Goal: Information Seeking & Learning: Find specific fact

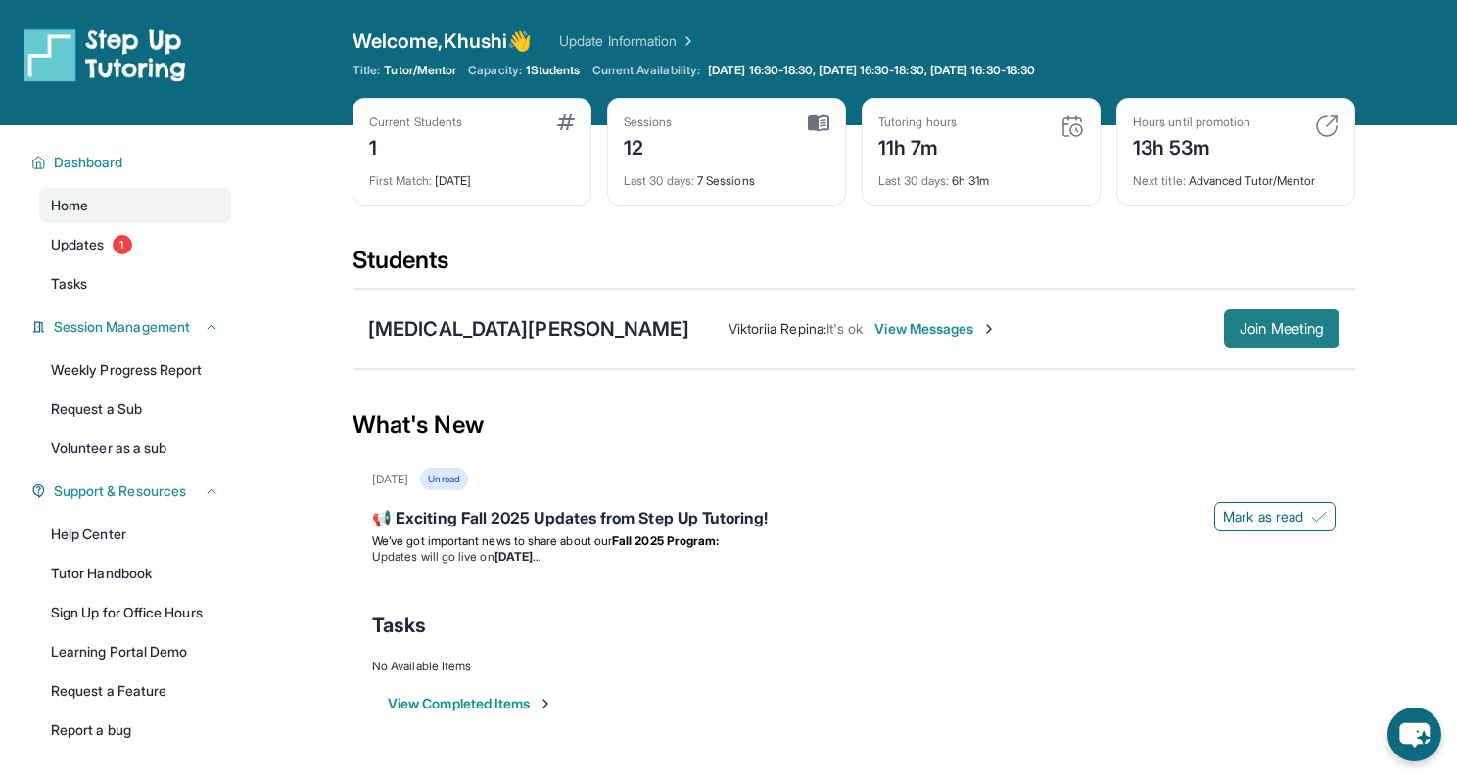
click at [1287, 328] on span "Join Meeting" at bounding box center [1282, 329] width 84 height 12
click at [892, 460] on div "What's New" at bounding box center [853, 425] width 1003 height 86
click at [418, 320] on div "[MEDICAL_DATA][PERSON_NAME]" at bounding box center [528, 328] width 321 height 27
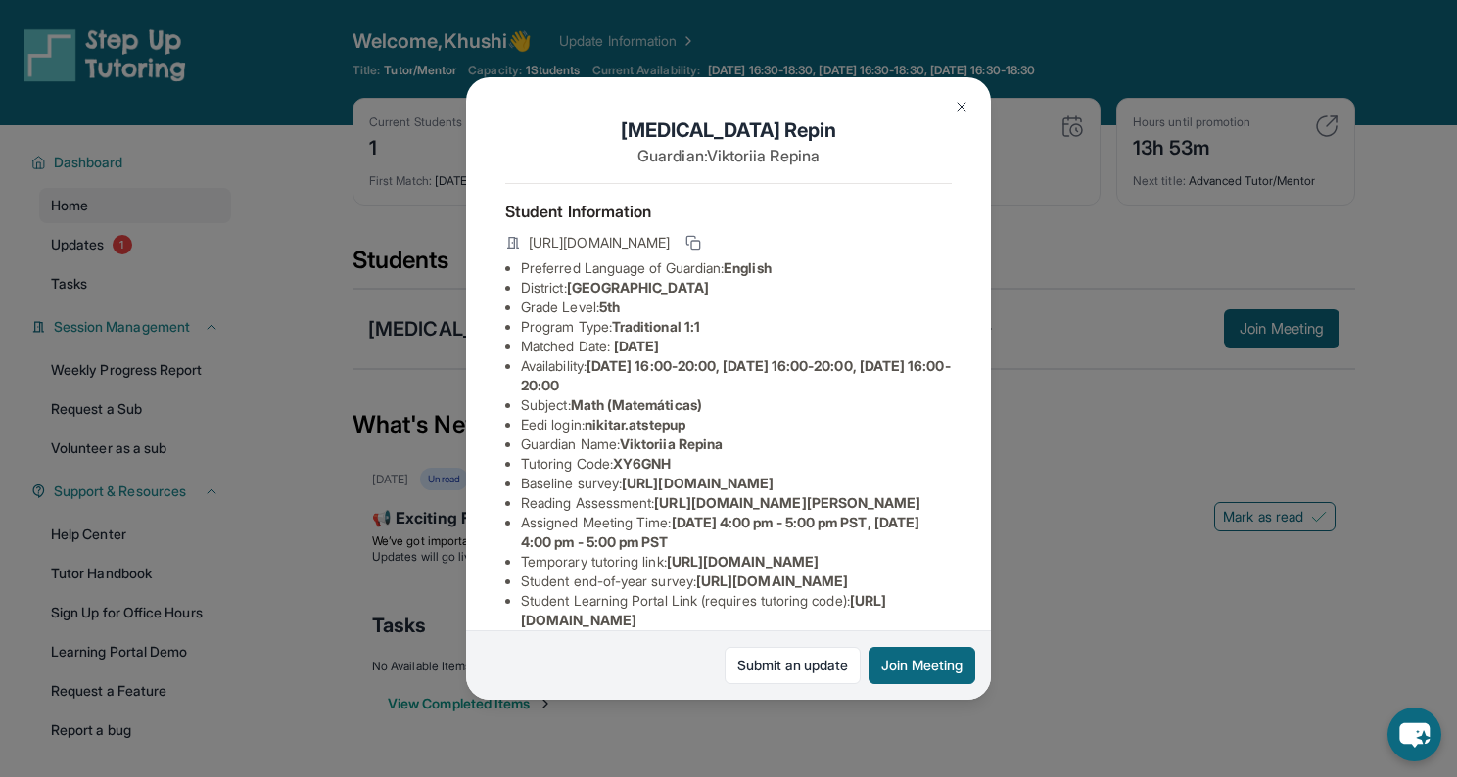
click at [624, 428] on span "nikitar.atstepup" at bounding box center [635, 424] width 101 height 17
drag, startPoint x: 591, startPoint y: 425, endPoint x: 706, endPoint y: 427, distance: 114.6
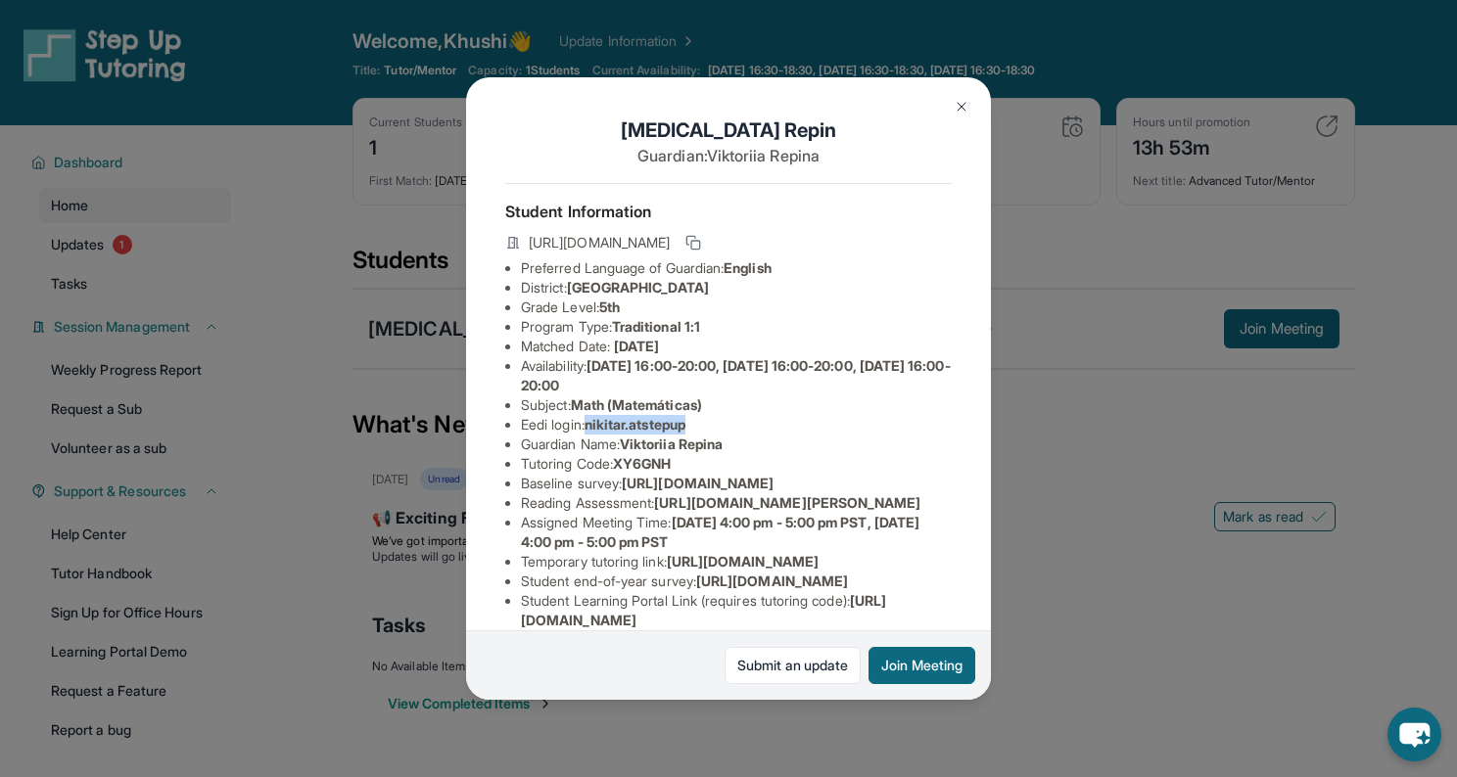
click at [706, 427] on li "Eedi login : nikitar.atstepup" at bounding box center [736, 425] width 431 height 20
copy span "nikitar.atstepup"
click at [773, 467] on li "Tutoring Code : XY6GNH" at bounding box center [736, 464] width 431 height 20
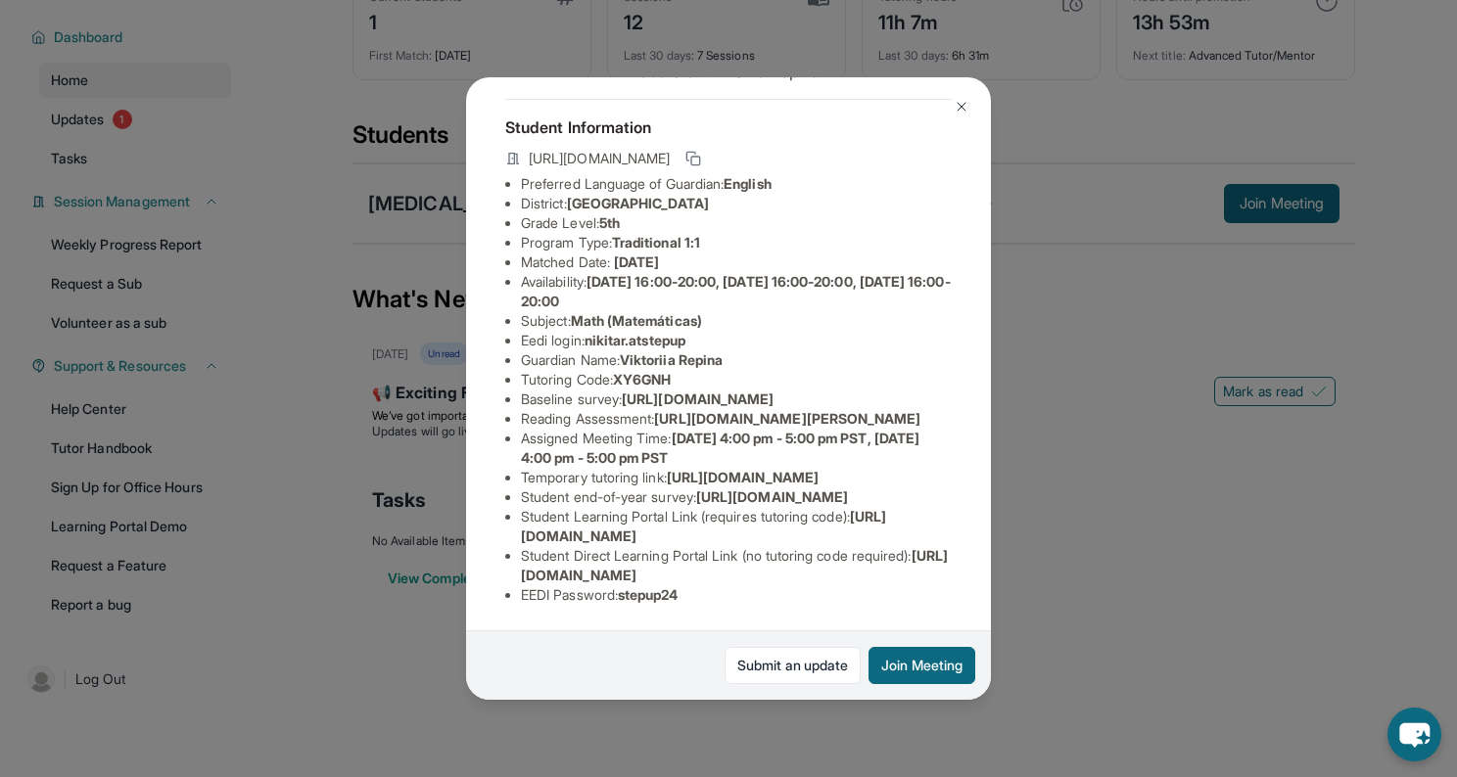
scroll to position [5, 0]
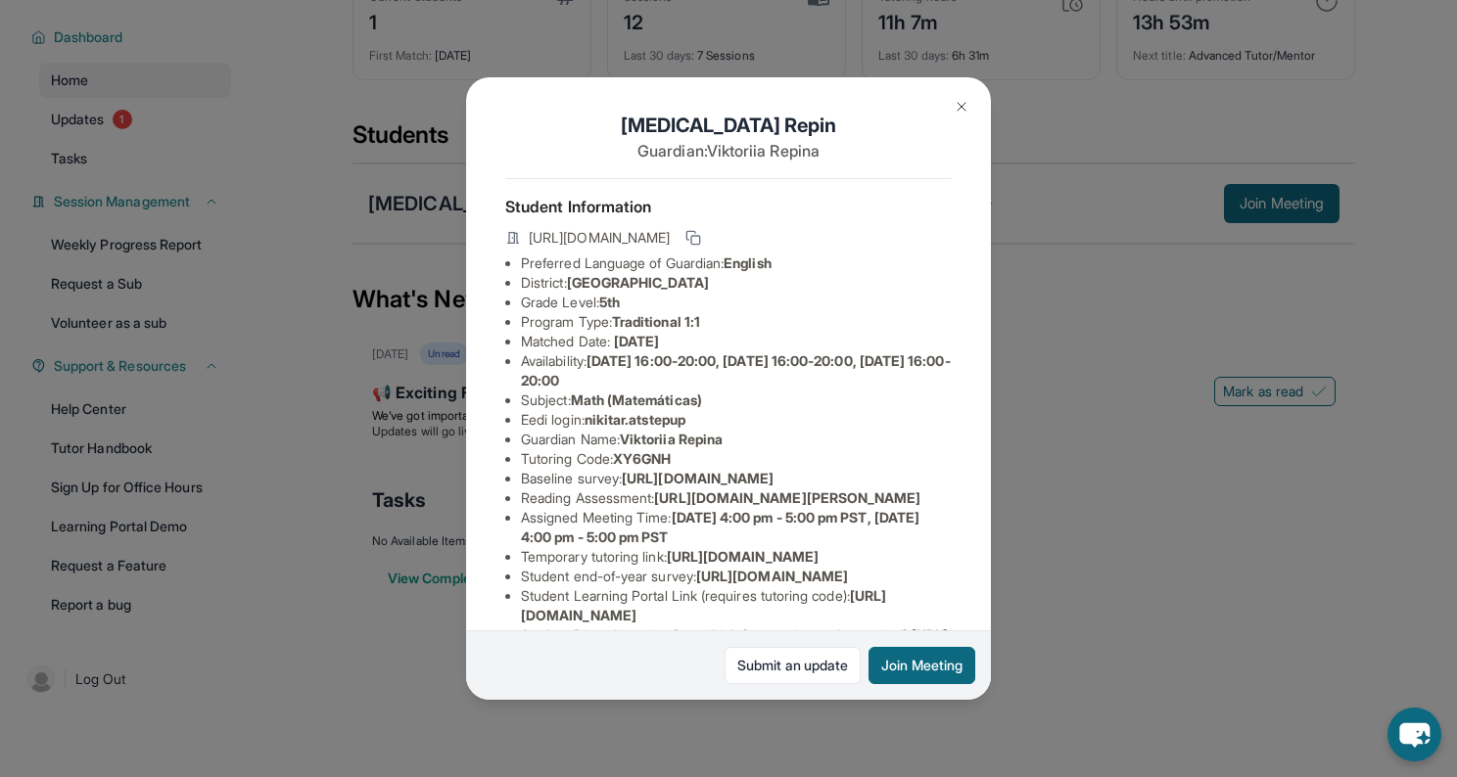
click at [589, 419] on li "Eedi login : nikitar.atstepup" at bounding box center [736, 420] width 431 height 20
drag, startPoint x: 589, startPoint y: 419, endPoint x: 600, endPoint y: 423, distance: 11.5
click at [600, 423] on li "Eedi login : nikitar.atstepup" at bounding box center [736, 420] width 431 height 20
click at [600, 423] on span "nikitar.atstepup" at bounding box center [635, 419] width 101 height 17
drag, startPoint x: 593, startPoint y: 422, endPoint x: 708, endPoint y: 420, distance: 114.6
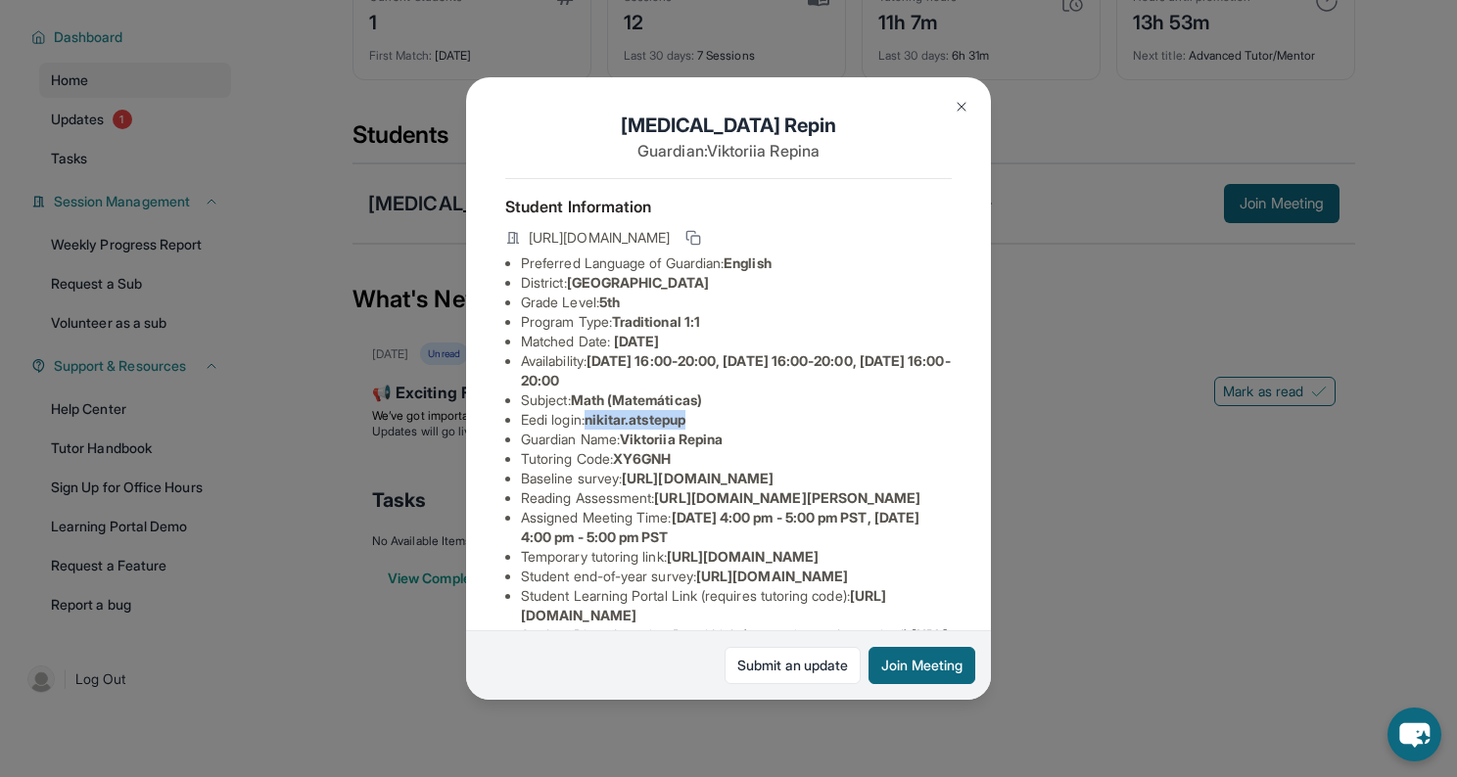
click at [708, 420] on li "Eedi login : nikitar.atstepup" at bounding box center [736, 420] width 431 height 20
copy span "nikitar.atstepup"
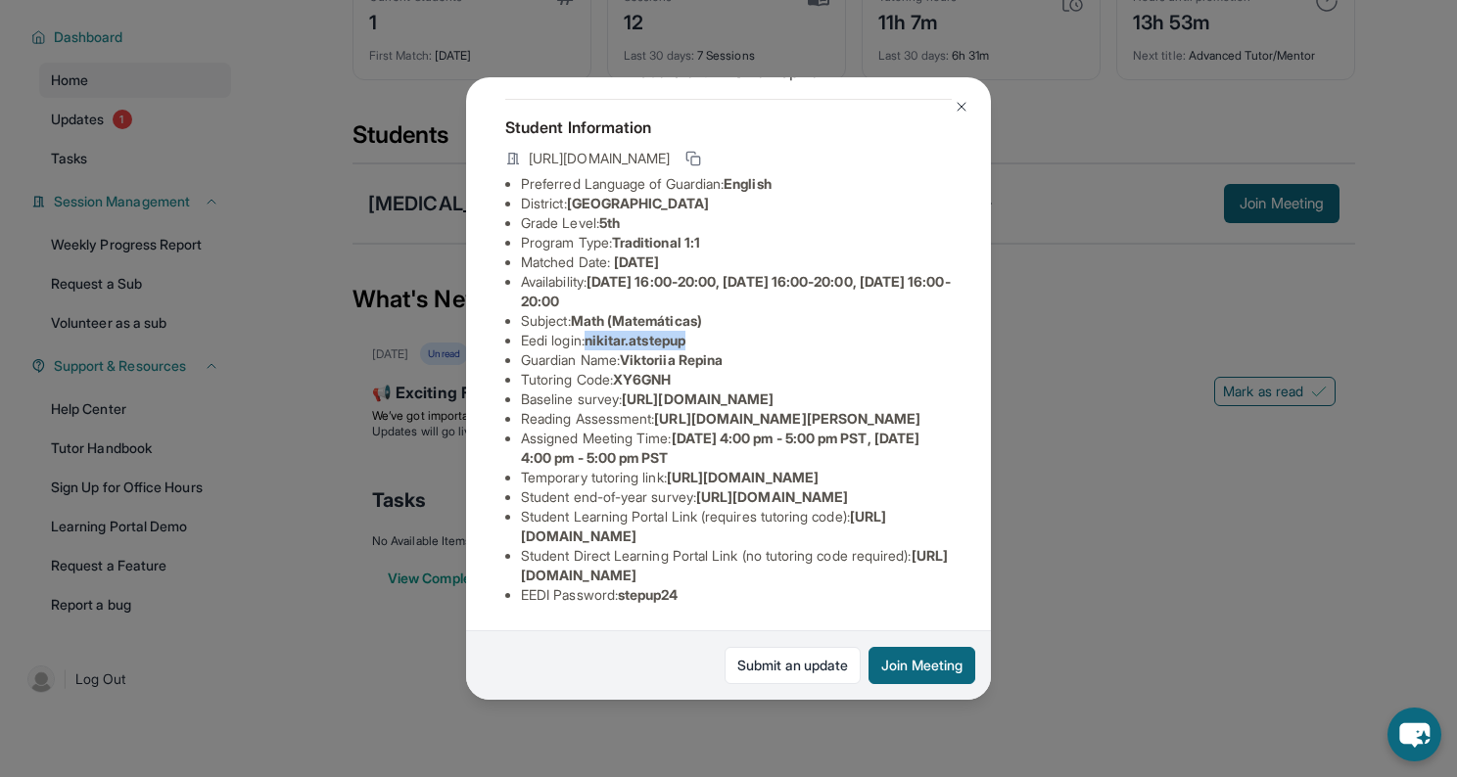
scroll to position [279, 0]
drag, startPoint x: 624, startPoint y: 597, endPoint x: 725, endPoint y: 594, distance: 100.9
click at [725, 594] on li "EEDI Password : stepup24" at bounding box center [736, 596] width 431 height 20
copy span "stepup24"
drag, startPoint x: 590, startPoint y: 147, endPoint x: 699, endPoint y: 146, distance: 108.7
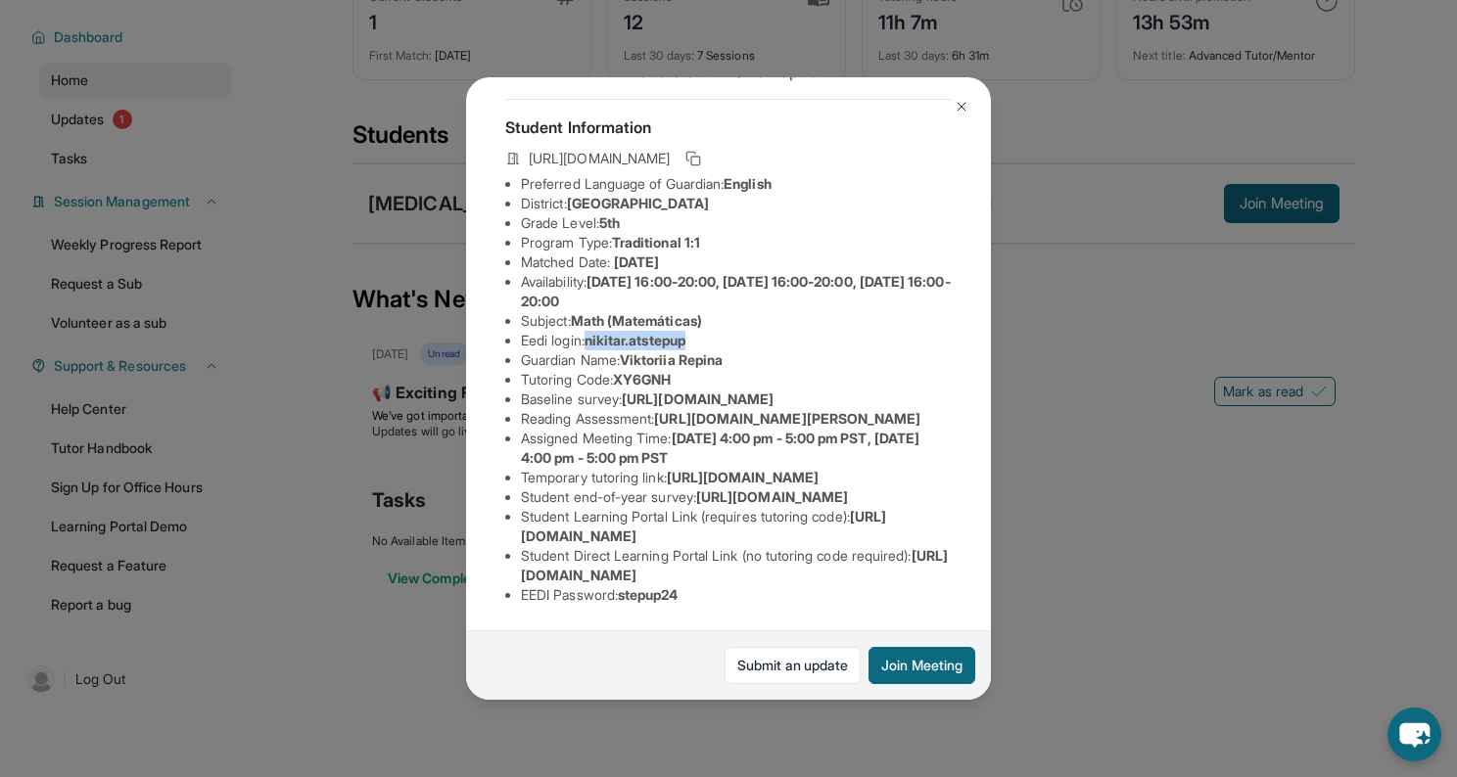
click at [699, 331] on li "Eedi login : nikitar.atstepup" at bounding box center [736, 341] width 431 height 20
copy span "nikitar.atstepup"
drag, startPoint x: 625, startPoint y: 598, endPoint x: 710, endPoint y: 610, distance: 86.0
click at [710, 610] on div "Student Information [URL][DOMAIN_NAME] Preferred Language of Guardian: English …" at bounding box center [728, 360] width 446 height 522
copy span "stepup24"
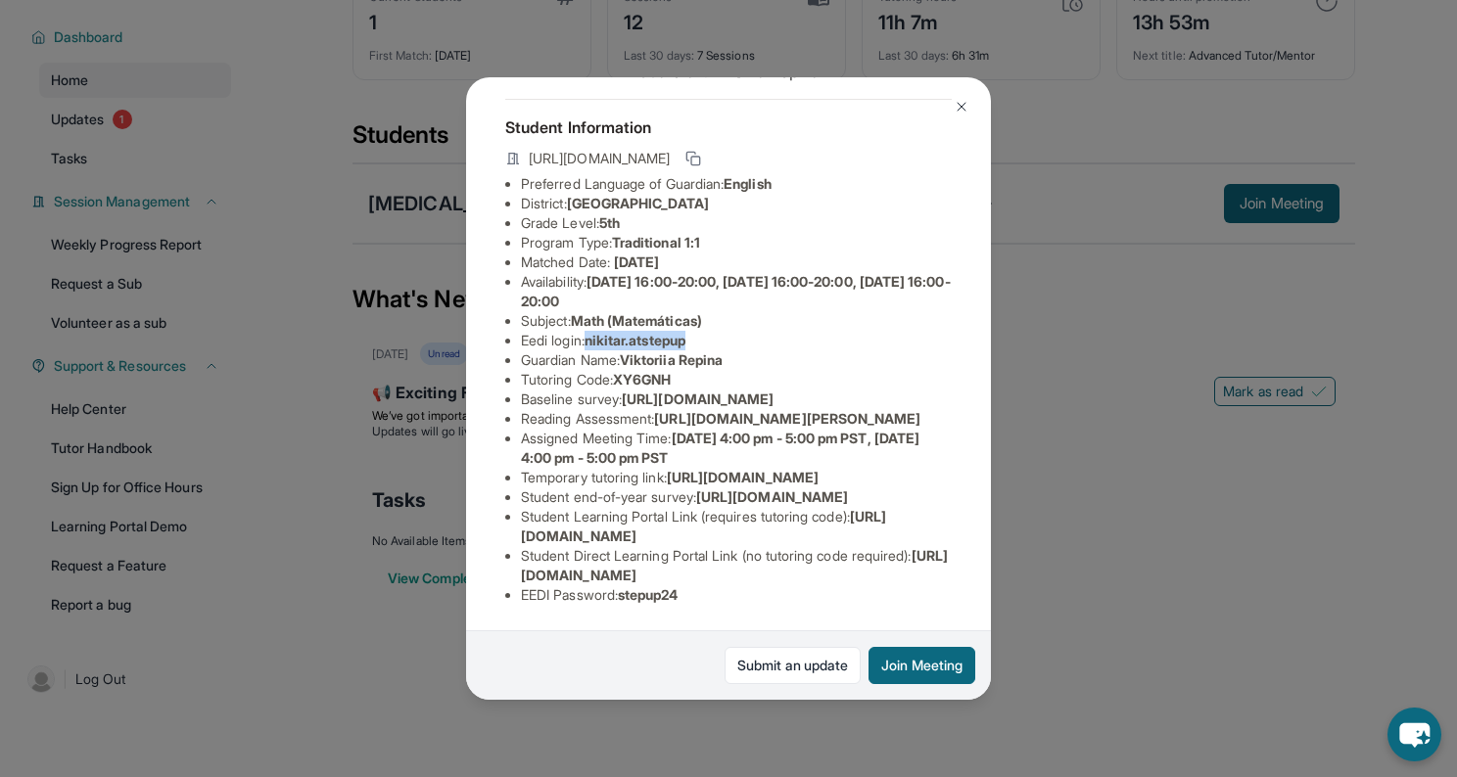
drag, startPoint x: 591, startPoint y: 144, endPoint x: 712, endPoint y: 152, distance: 120.7
click at [712, 331] on li "Eedi login : nikitar.atstepup" at bounding box center [736, 341] width 431 height 20
copy span "nikitar.atstepup"
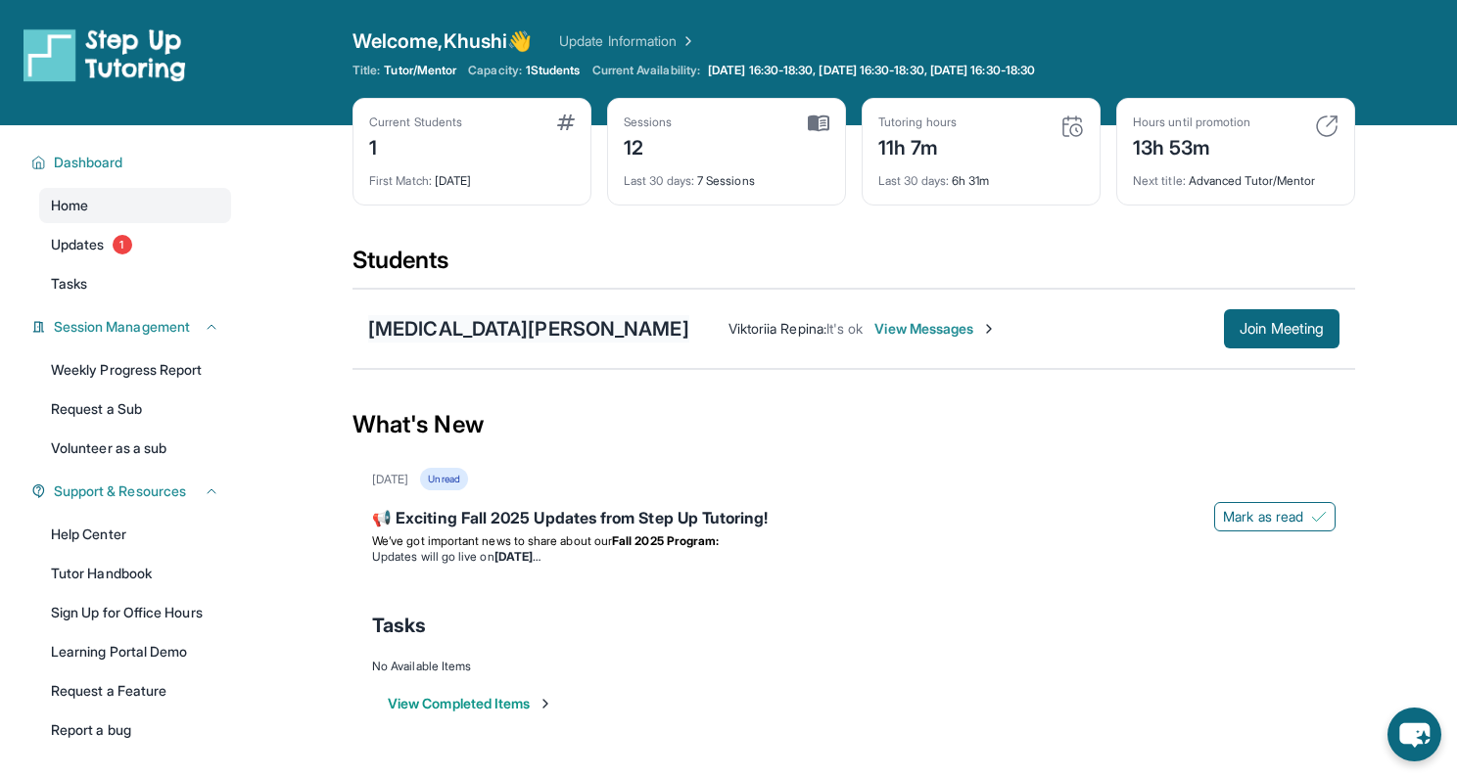
click at [464, 323] on div "[MEDICAL_DATA][PERSON_NAME]" at bounding box center [528, 328] width 321 height 27
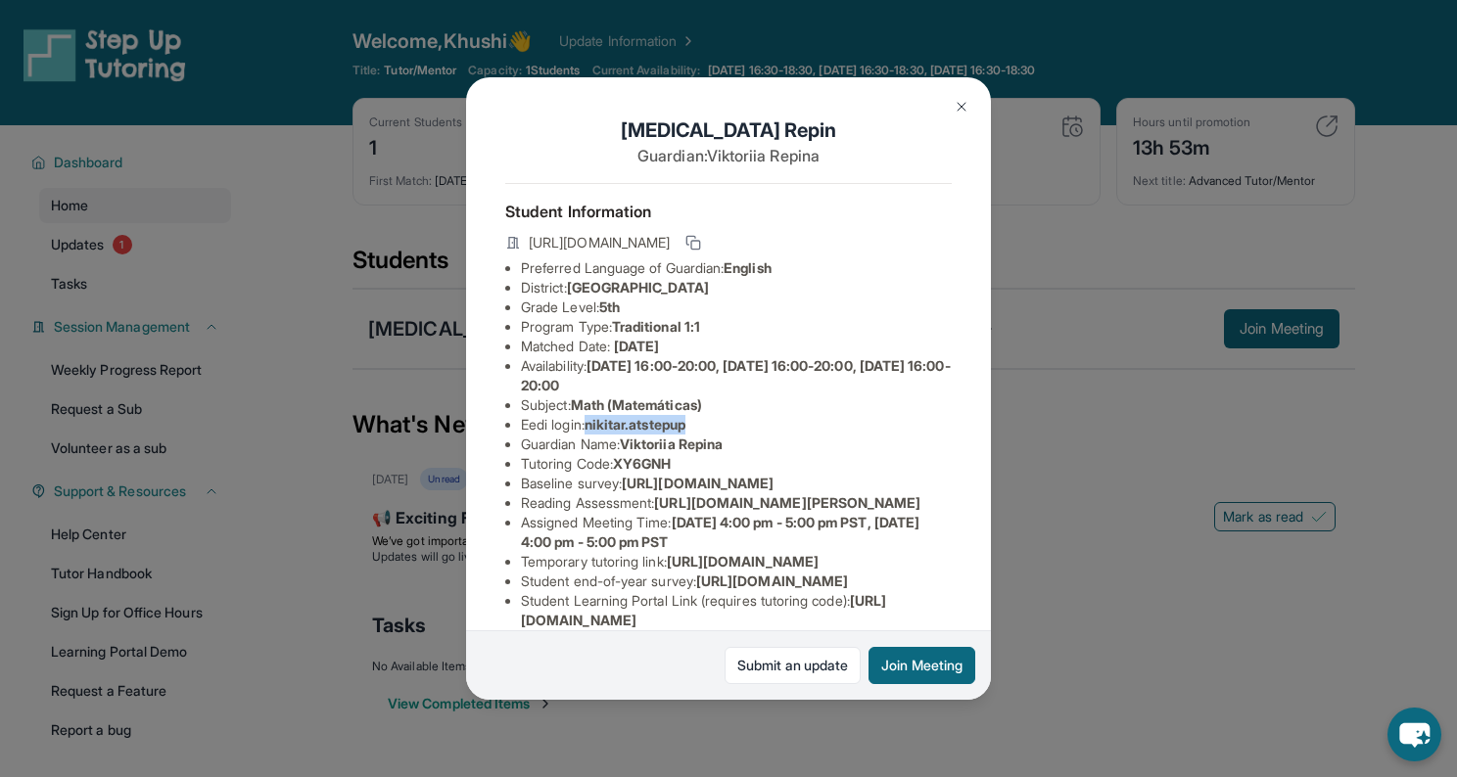
drag, startPoint x: 590, startPoint y: 425, endPoint x: 707, endPoint y: 424, distance: 116.5
click at [707, 424] on li "Eedi login : nikitar.atstepup" at bounding box center [736, 425] width 431 height 20
copy span "nikitar.atstepup"
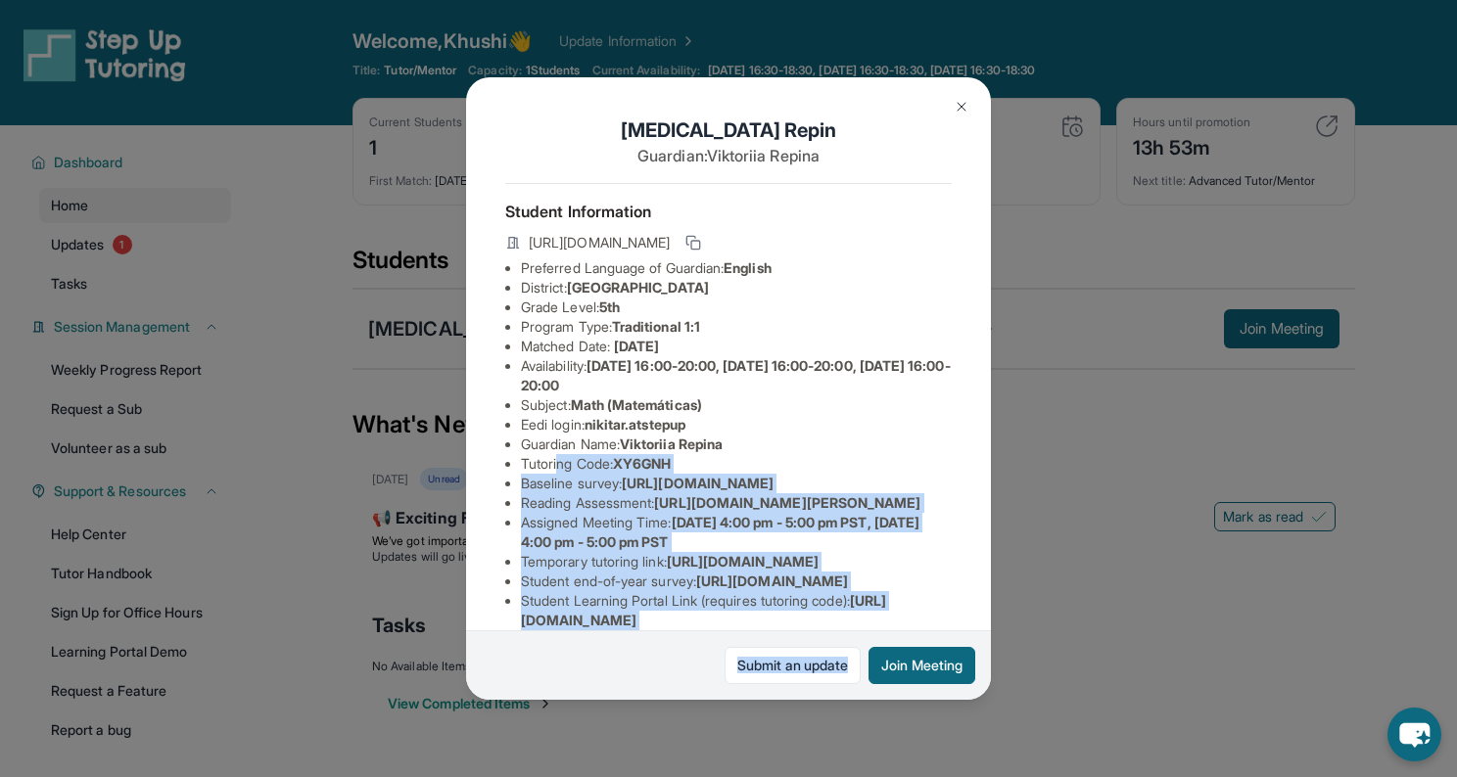
drag, startPoint x: 560, startPoint y: 466, endPoint x: 635, endPoint y: 680, distance: 227.3
click at [635, 680] on div "[MEDICAL_DATA][PERSON_NAME] Guardian: [PERSON_NAME] Repina Student Information …" at bounding box center [728, 388] width 525 height 622
click at [674, 511] on span "[URL][DOMAIN_NAME][PERSON_NAME]" at bounding box center [787, 502] width 266 height 17
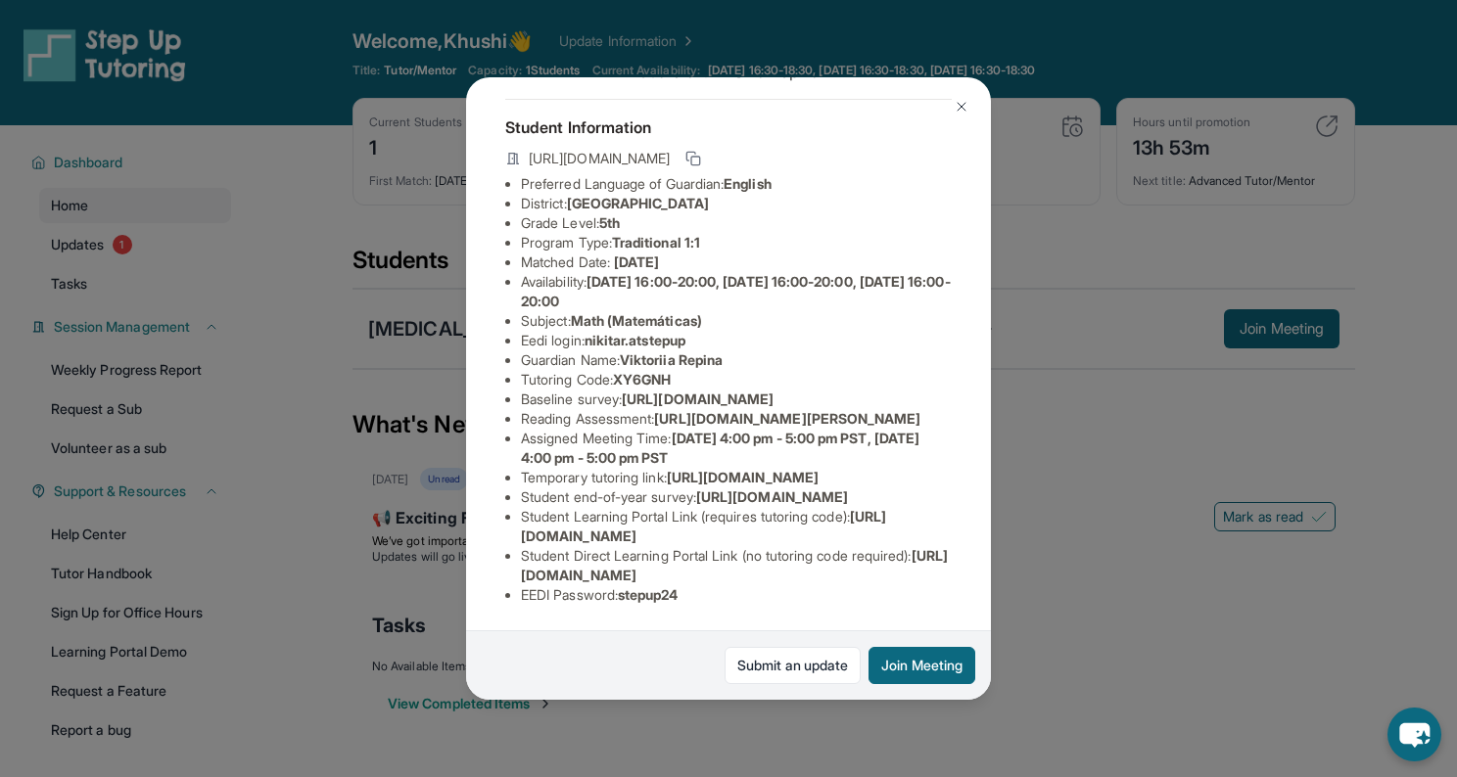
scroll to position [279, 0]
drag, startPoint x: 625, startPoint y: 596, endPoint x: 711, endPoint y: 606, distance: 86.7
click at [711, 606] on div "Student Information [URL][DOMAIN_NAME] Preferred Language of Guardian: English …" at bounding box center [728, 360] width 446 height 522
copy span "stepup24"
